Goal: Register for event/course

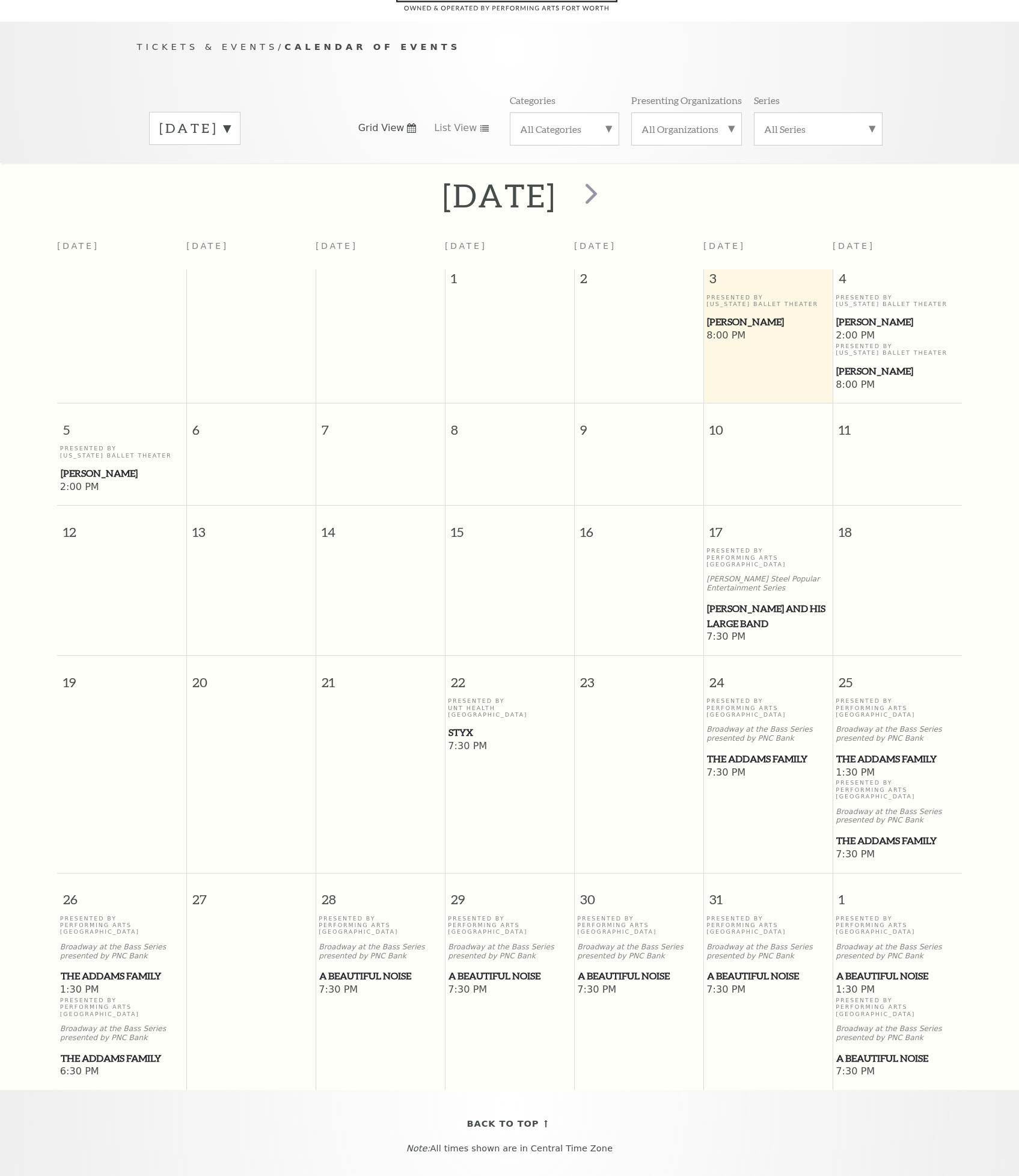
scroll to position [107, 0]
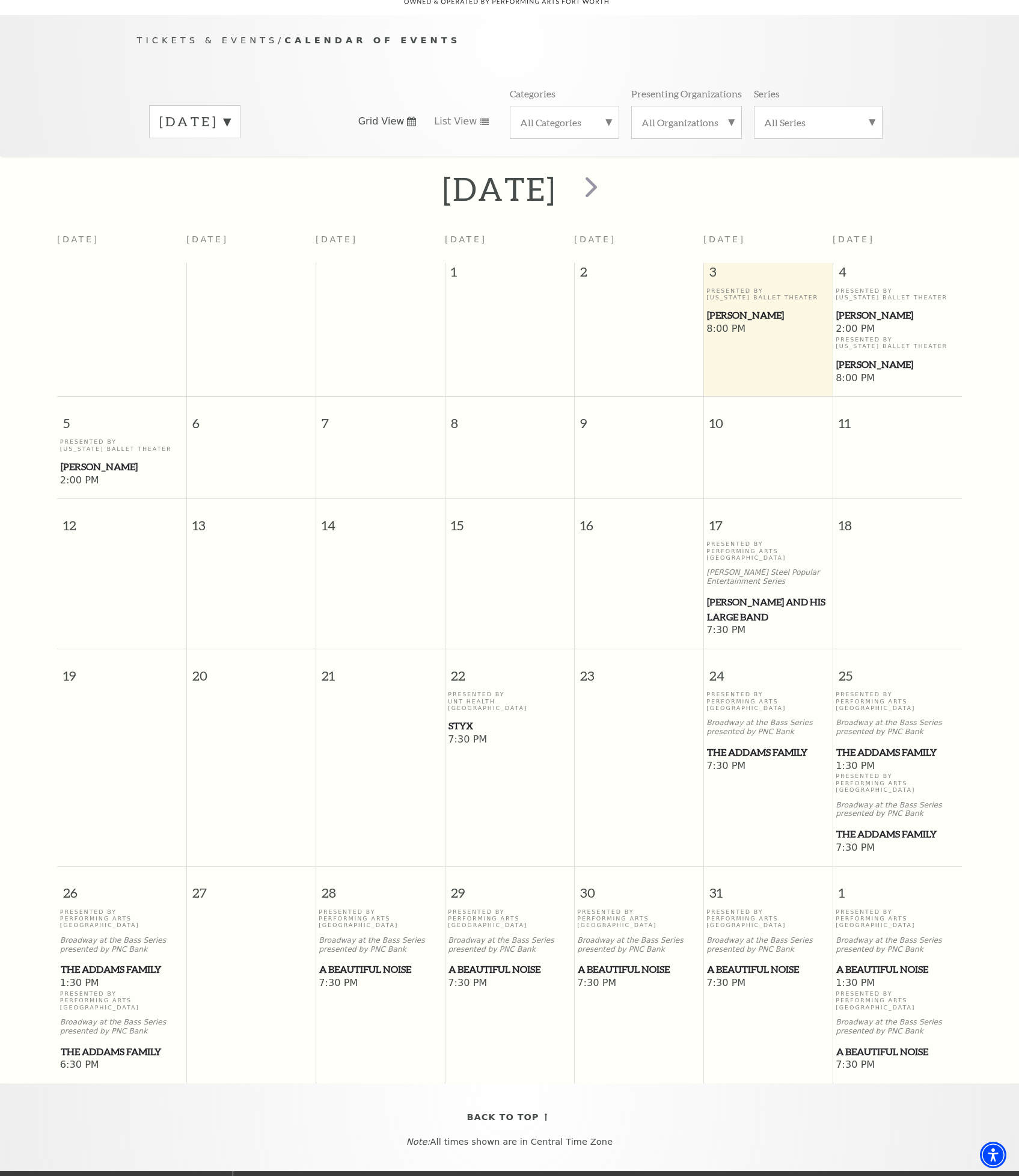
click at [230, 112] on label "October 2025" at bounding box center [194, 122] width 71 height 19
click at [411, 87] on div "October 2025 November 2025 December 2025 January 2026 February 2026 March 2026 …" at bounding box center [510, 121] width 745 height 69
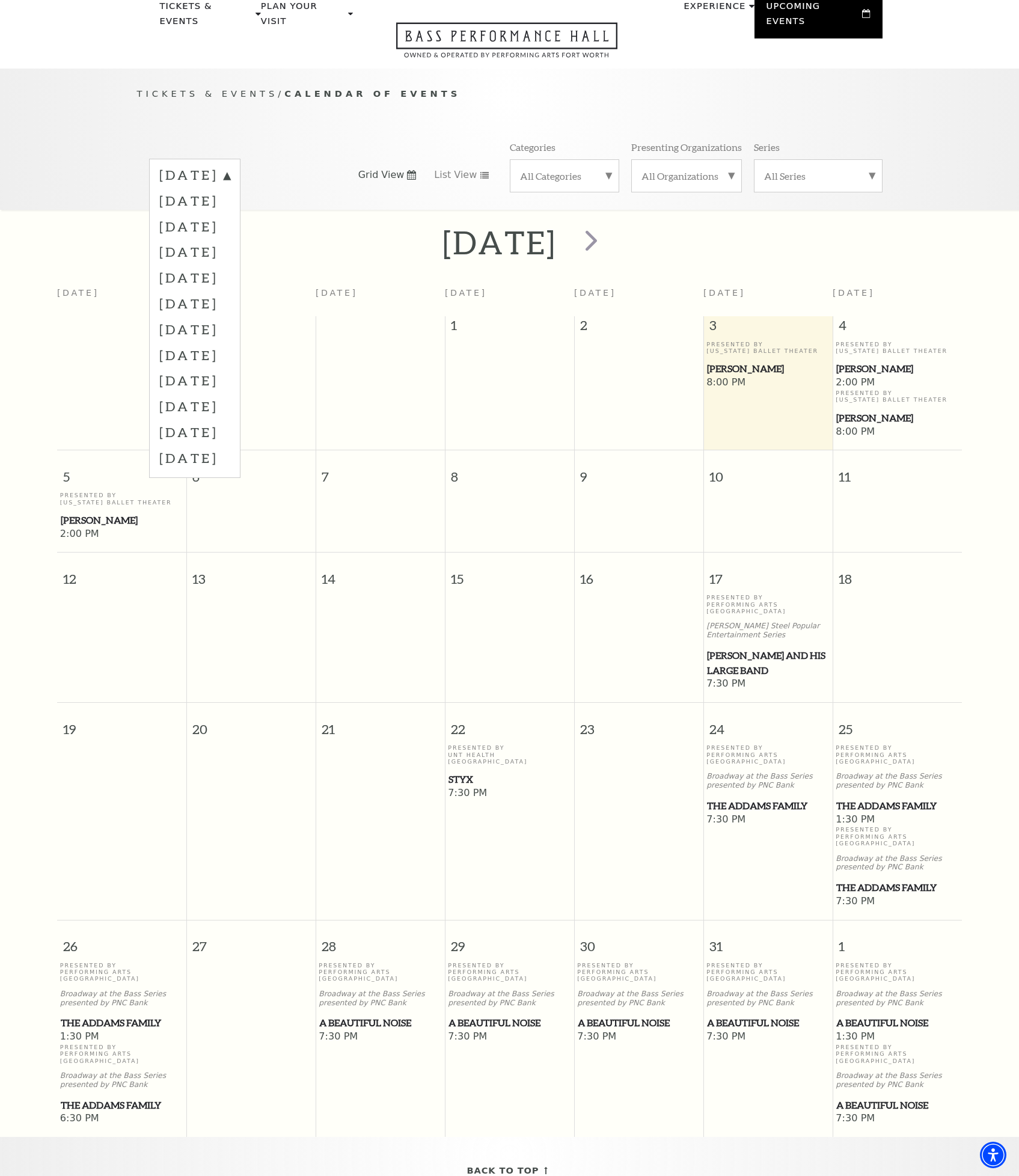
scroll to position [0, 0]
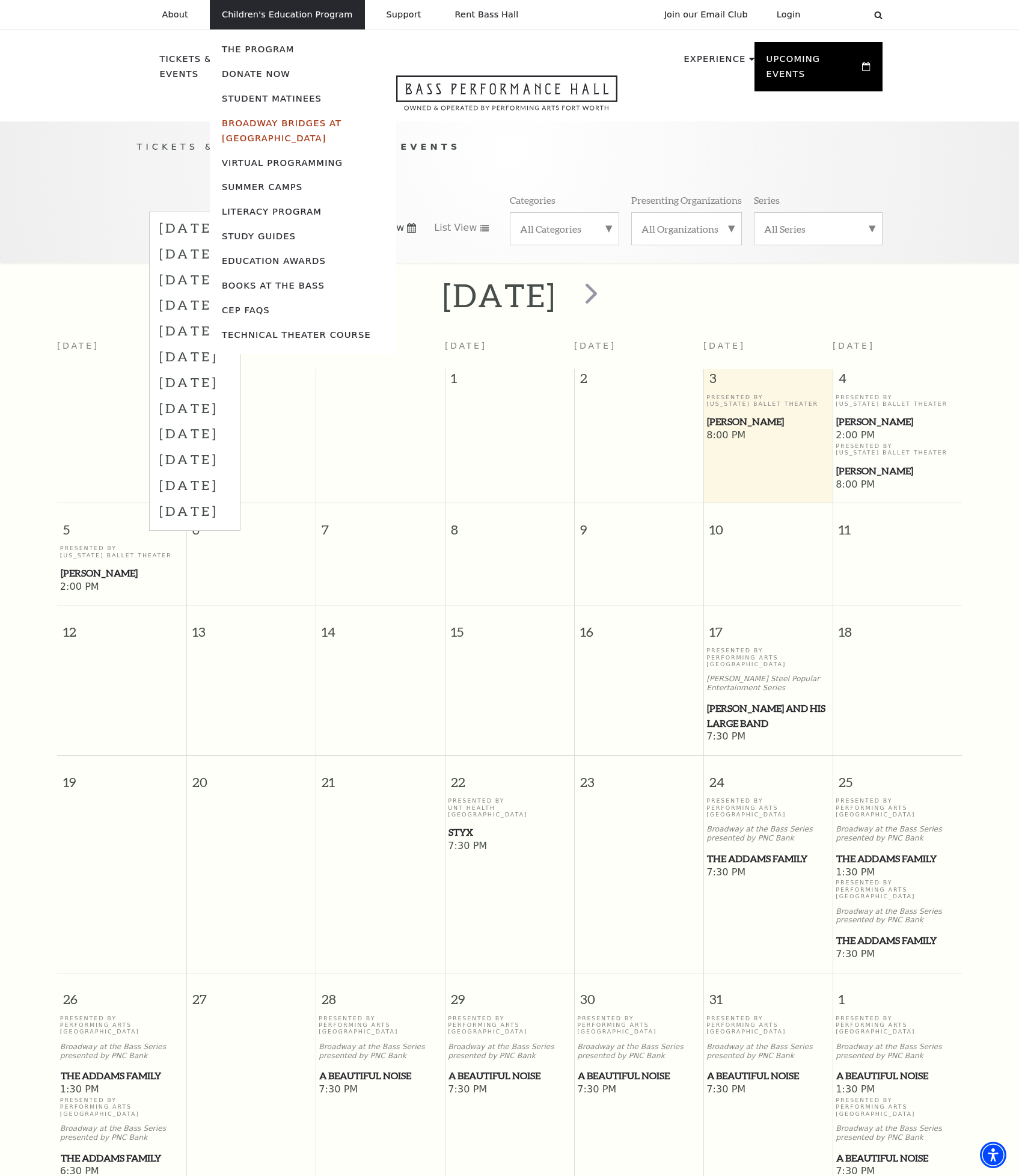
click at [279, 121] on link "Broadway Bridges at [GEOGRAPHIC_DATA]" at bounding box center [282, 130] width 120 height 26
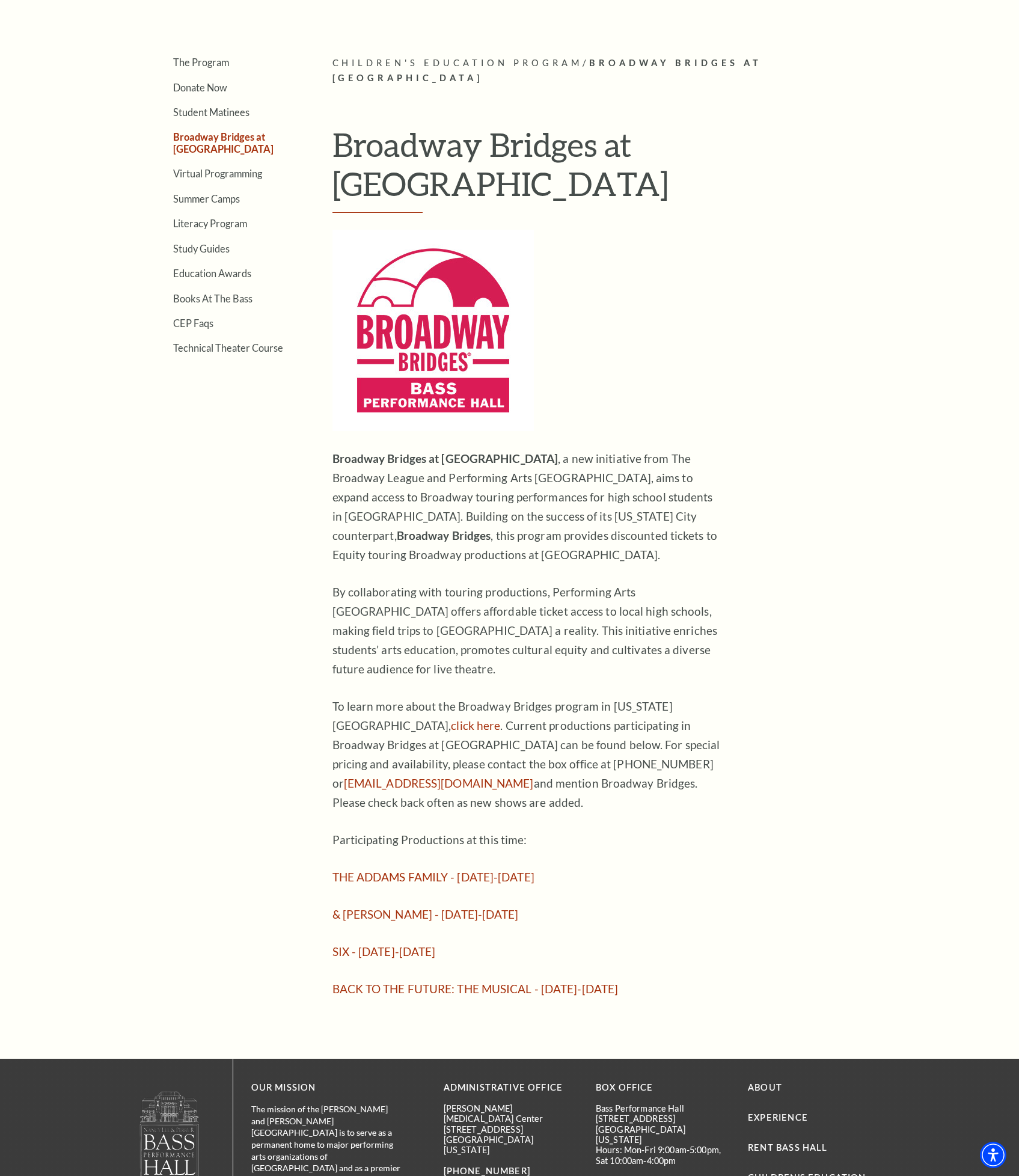
scroll to position [360, 0]
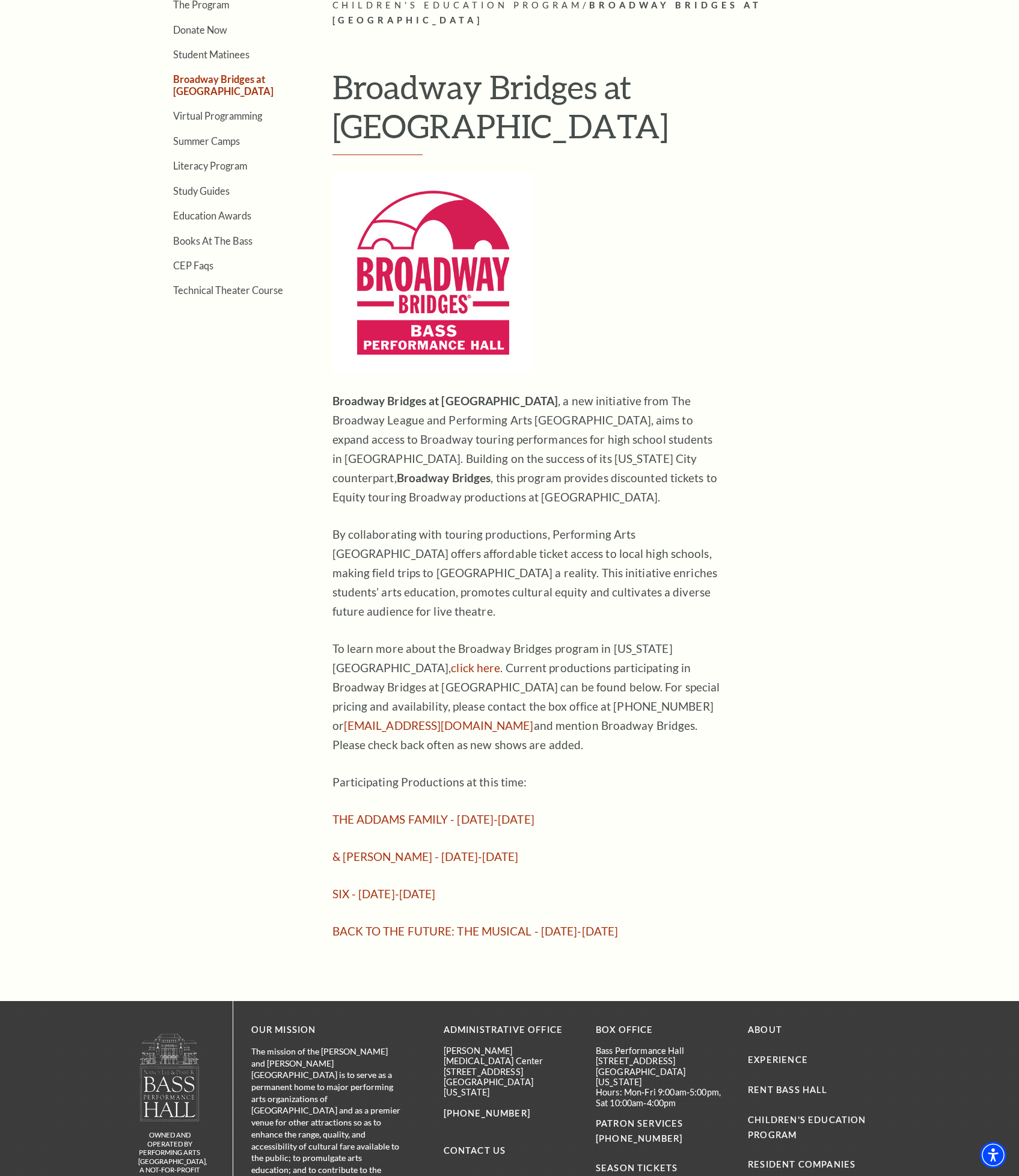
click at [887, 566] on div "The Program Donate Now Student Matinees Broadway Bridges at Bass Performance Ha…" at bounding box center [509, 470] width 770 height 943
click at [837, 736] on article "Children's Education Program / Broadway Bridges at Bass Performance Hall Broadw…" at bounding box center [608, 470] width 550 height 943
drag, startPoint x: 217, startPoint y: 287, endPoint x: 224, endPoint y: 292, distance: 8.6
click at [217, 287] on link "Technical Theater Course" at bounding box center [228, 290] width 110 height 12
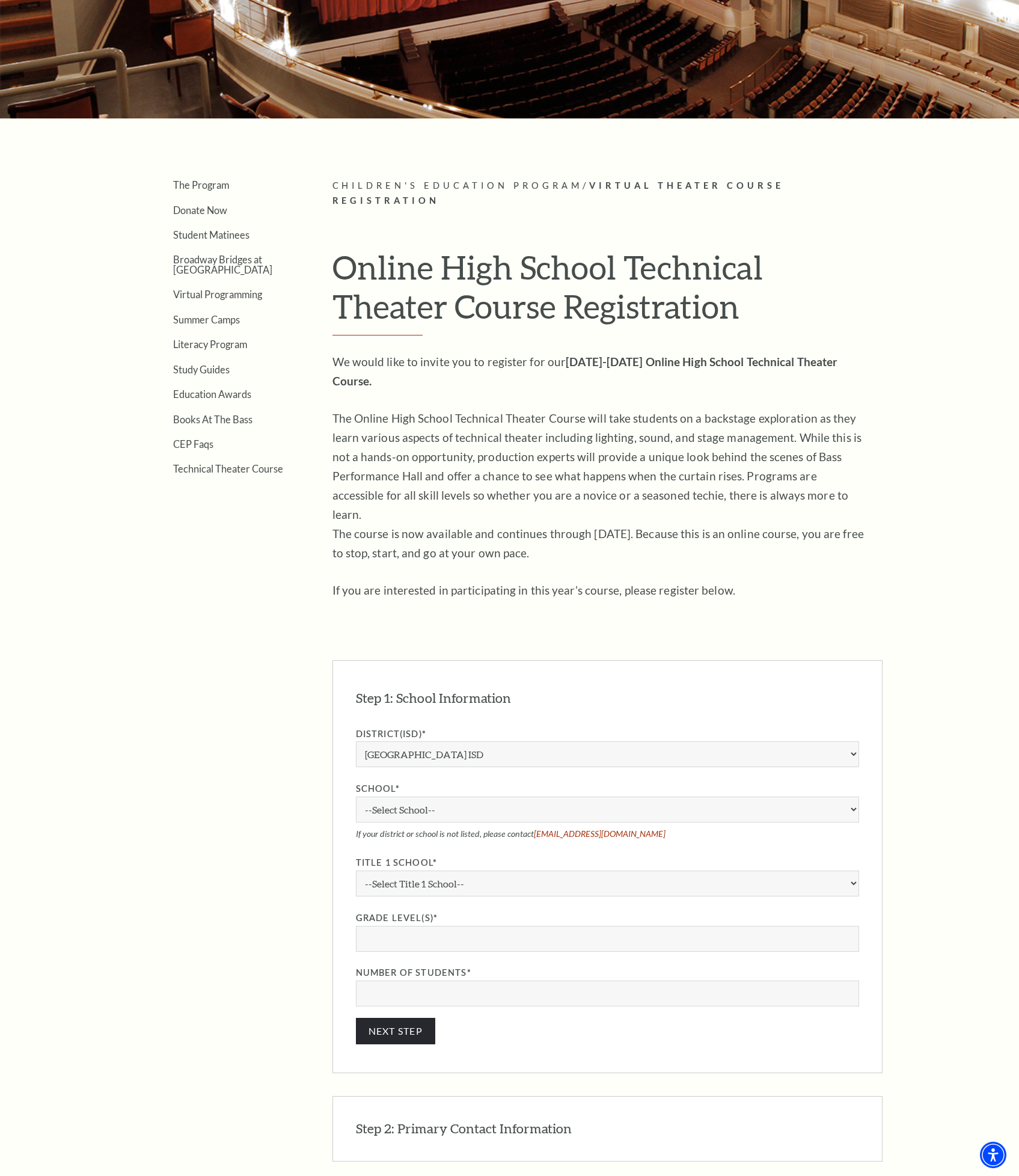
scroll to position [271, 0]
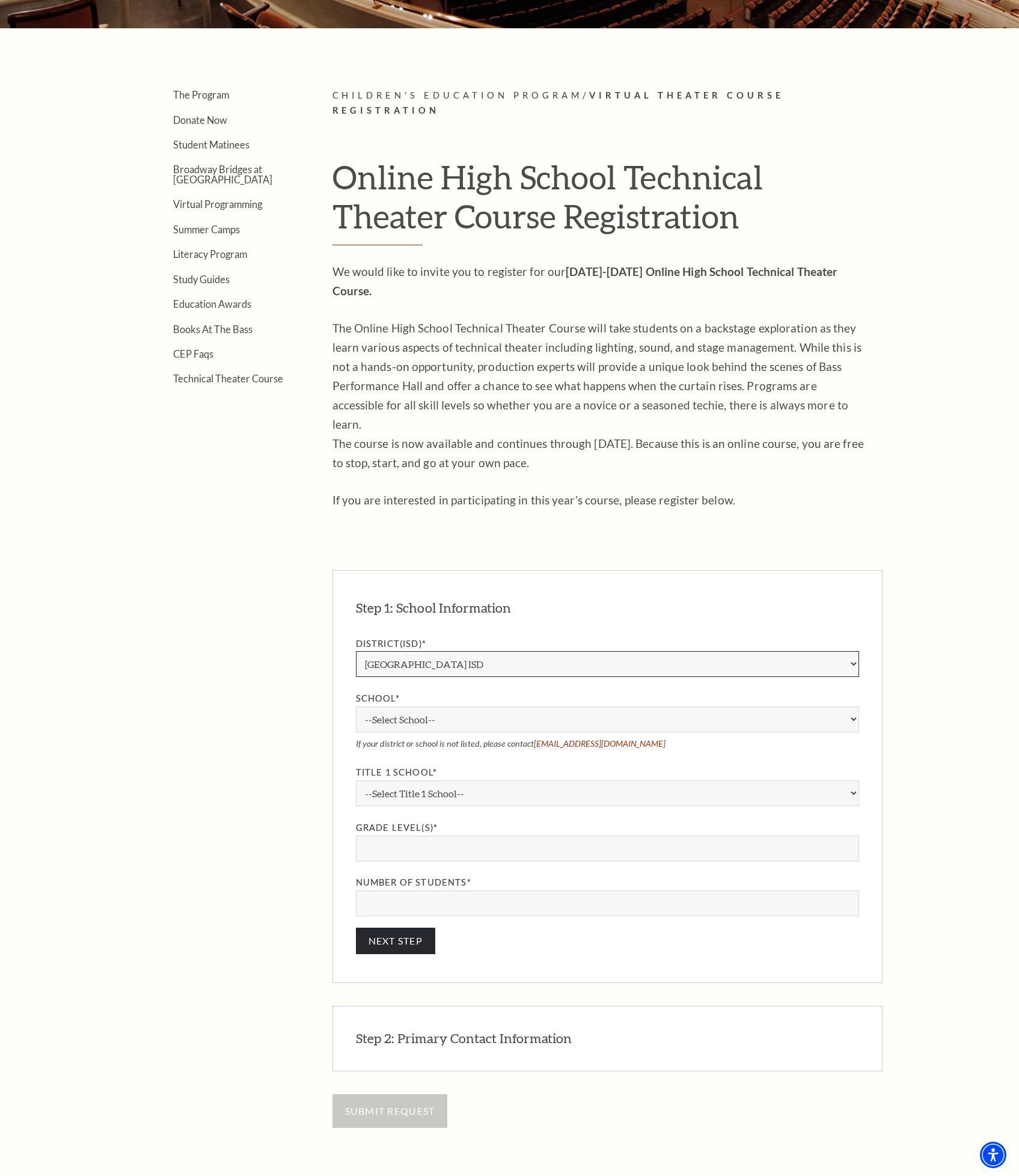
click at [842, 651] on select "Aledo ISD [PERSON_NAME] ISD [PERSON_NAME] ISD Arlington ISD Azle ISD [GEOGRAPHI…" at bounding box center [608, 663] width 503 height 26
click at [918, 495] on div "Search The Program Donate Now Student Matinees Broadway Bridges at [GEOGRAPHIC_…" at bounding box center [509, 606] width 1019 height 1769
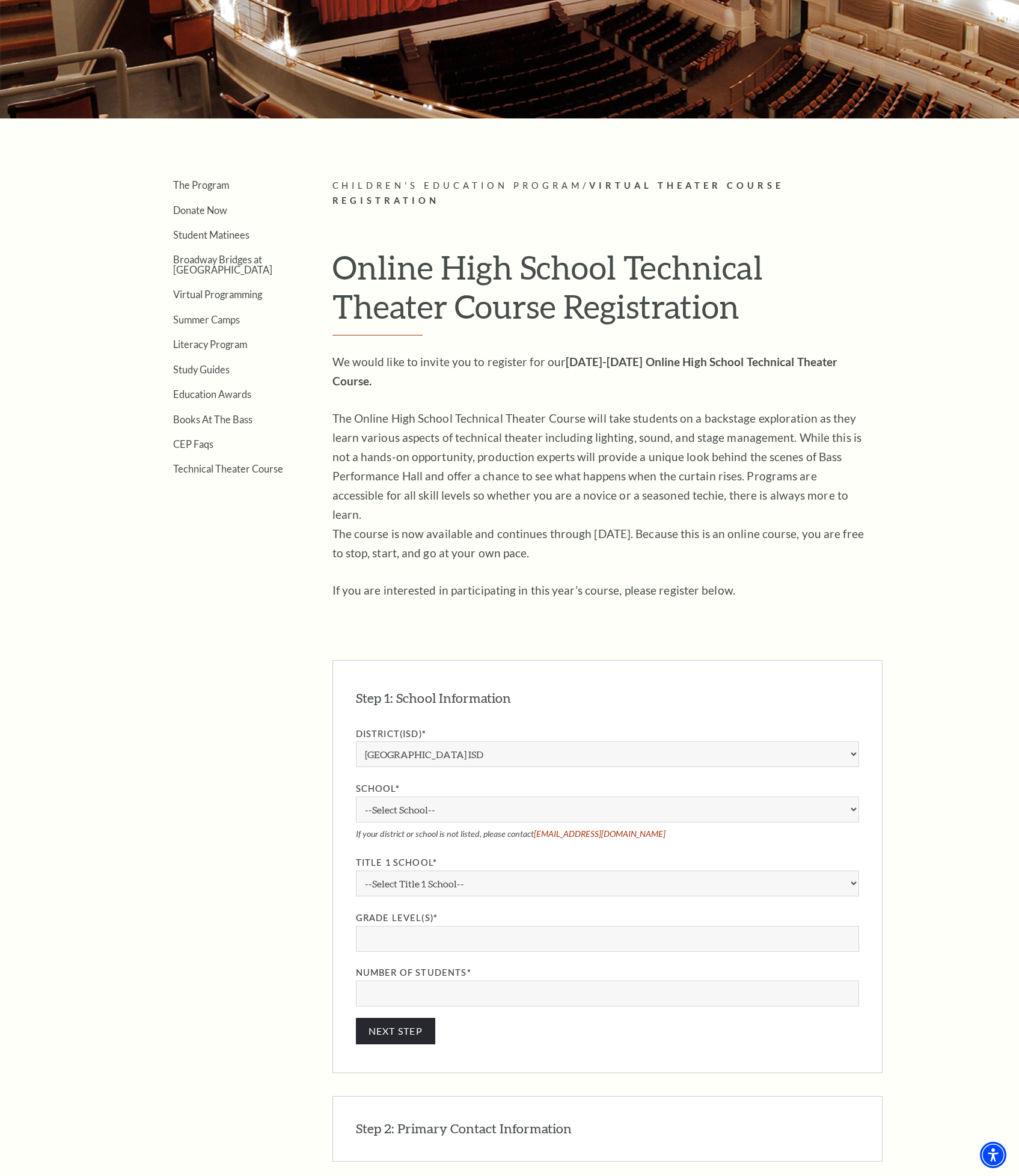
scroll to position [90, 0]
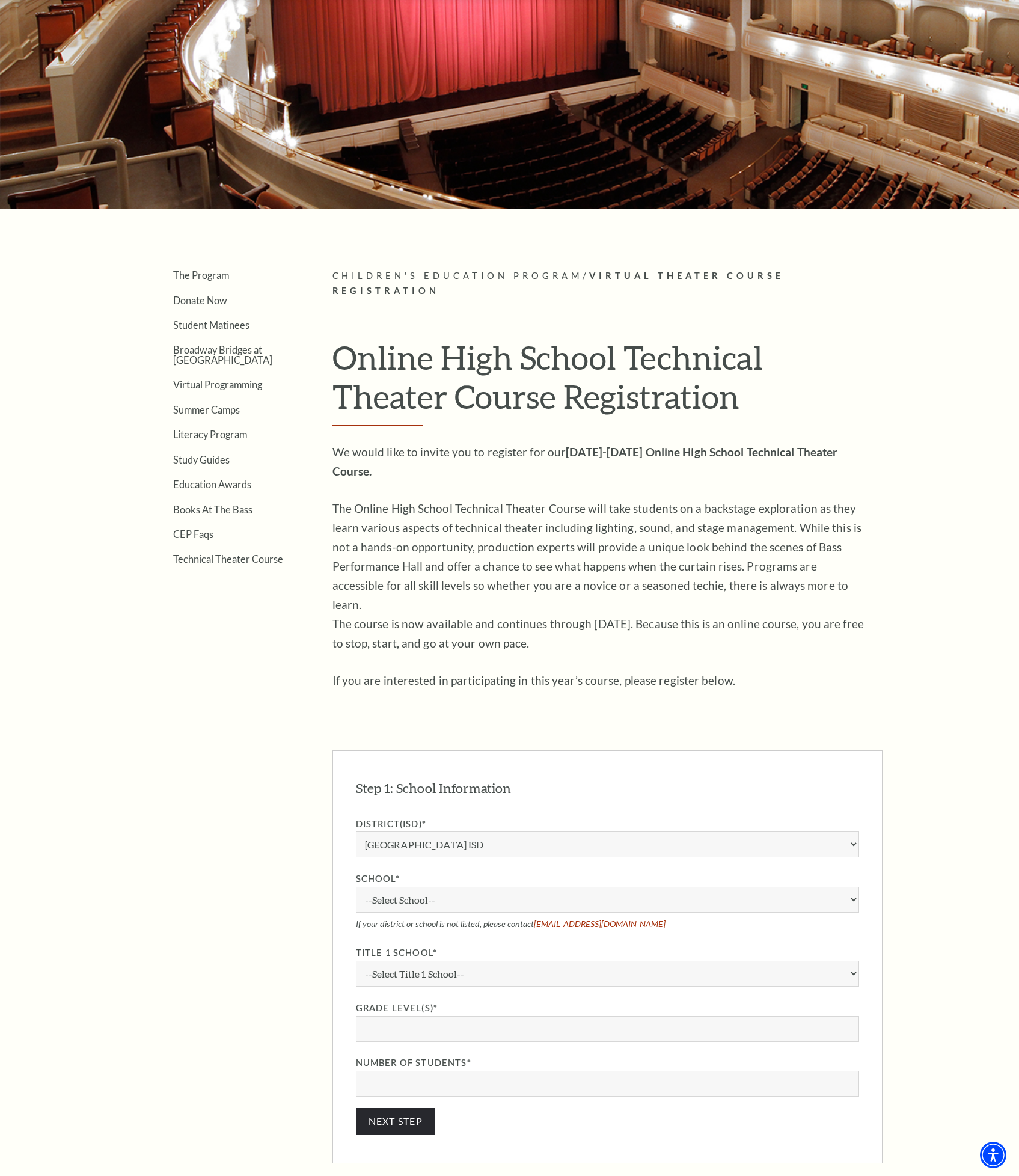
drag, startPoint x: 219, startPoint y: 352, endPoint x: 255, endPoint y: 360, distance: 36.9
click at [219, 352] on link "Broadway Bridges at [GEOGRAPHIC_DATA]" at bounding box center [222, 354] width 99 height 21
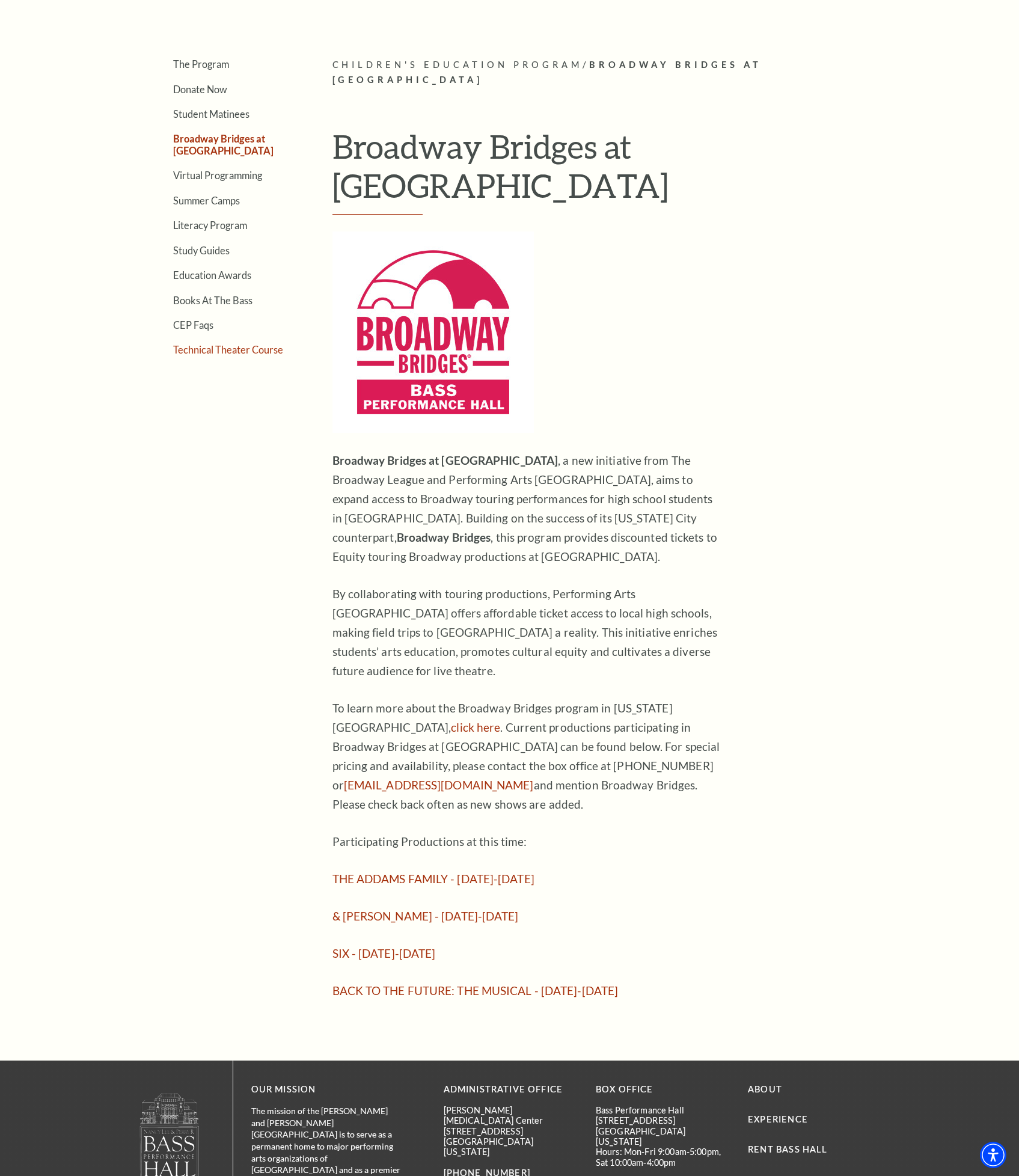
scroll to position [271, 0]
